Goal: Find specific page/section: Find specific page/section

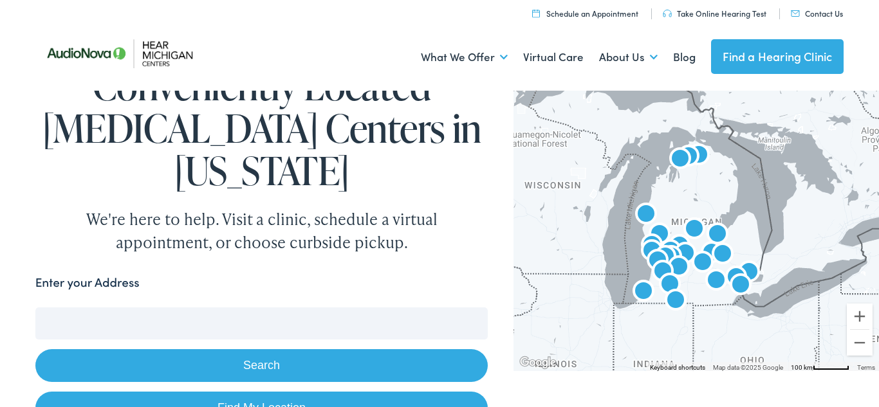
click at [769, 59] on link "Find a Hearing Clinic" at bounding box center [777, 56] width 133 height 35
click at [183, 319] on input "Enter your Address" at bounding box center [261, 324] width 453 height 32
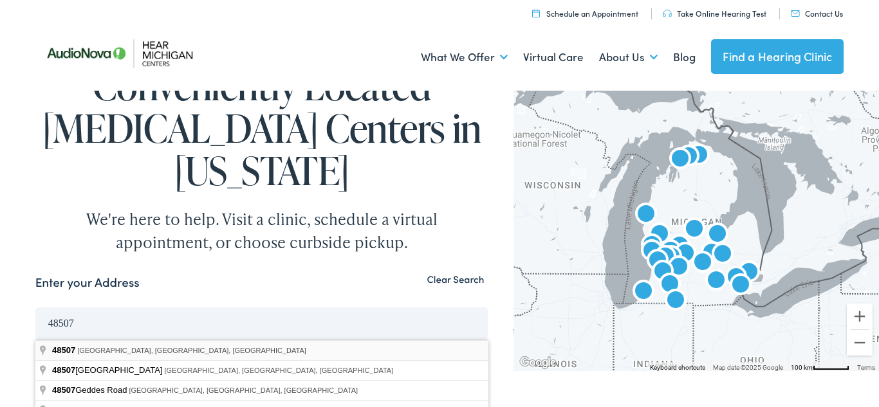
type input "Flint, MI 48507, USA"
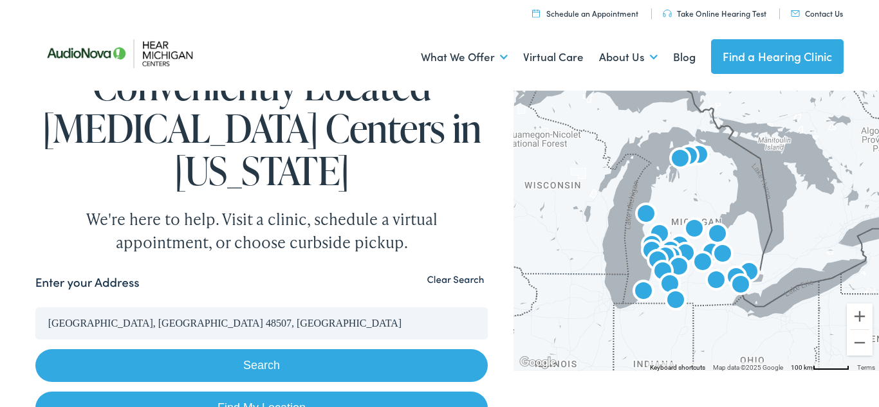
click at [234, 365] on button "Search" at bounding box center [261, 365] width 453 height 33
click at [720, 255] on img "Hear Michigan Centers by AudioNova" at bounding box center [702, 263] width 41 height 41
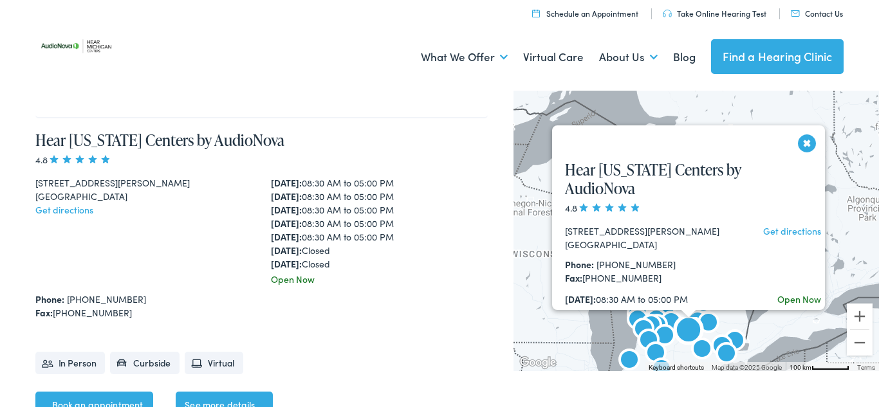
scroll to position [1344, 0]
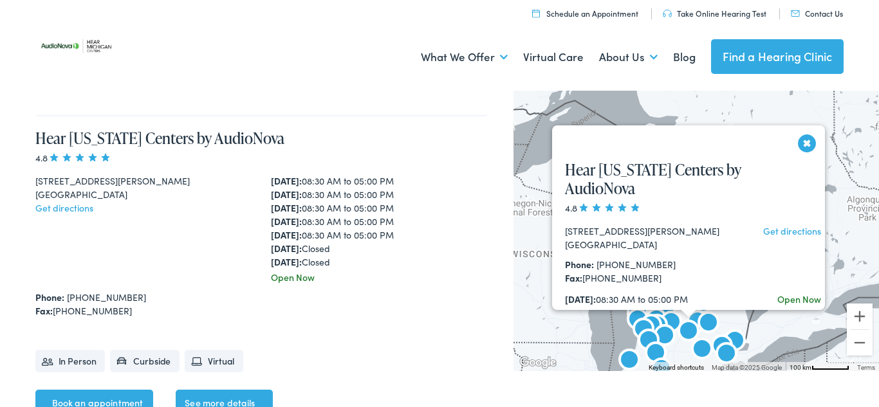
click at [808, 141] on button "Close" at bounding box center [807, 143] width 23 height 23
